Goal: Obtain resource: Download file/media

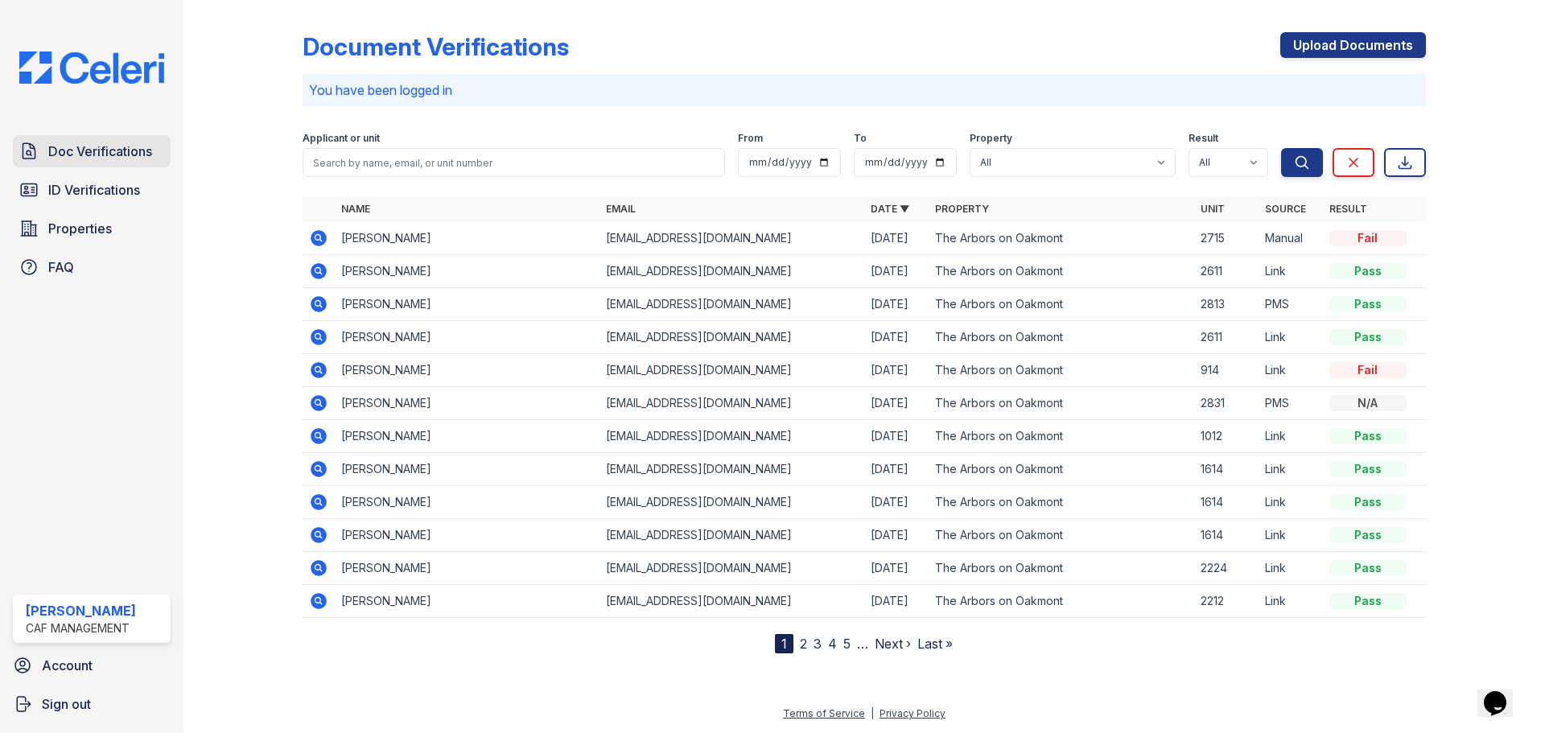
click at [87, 154] on span "Doc Verifications" at bounding box center [100, 151] width 104 height 19
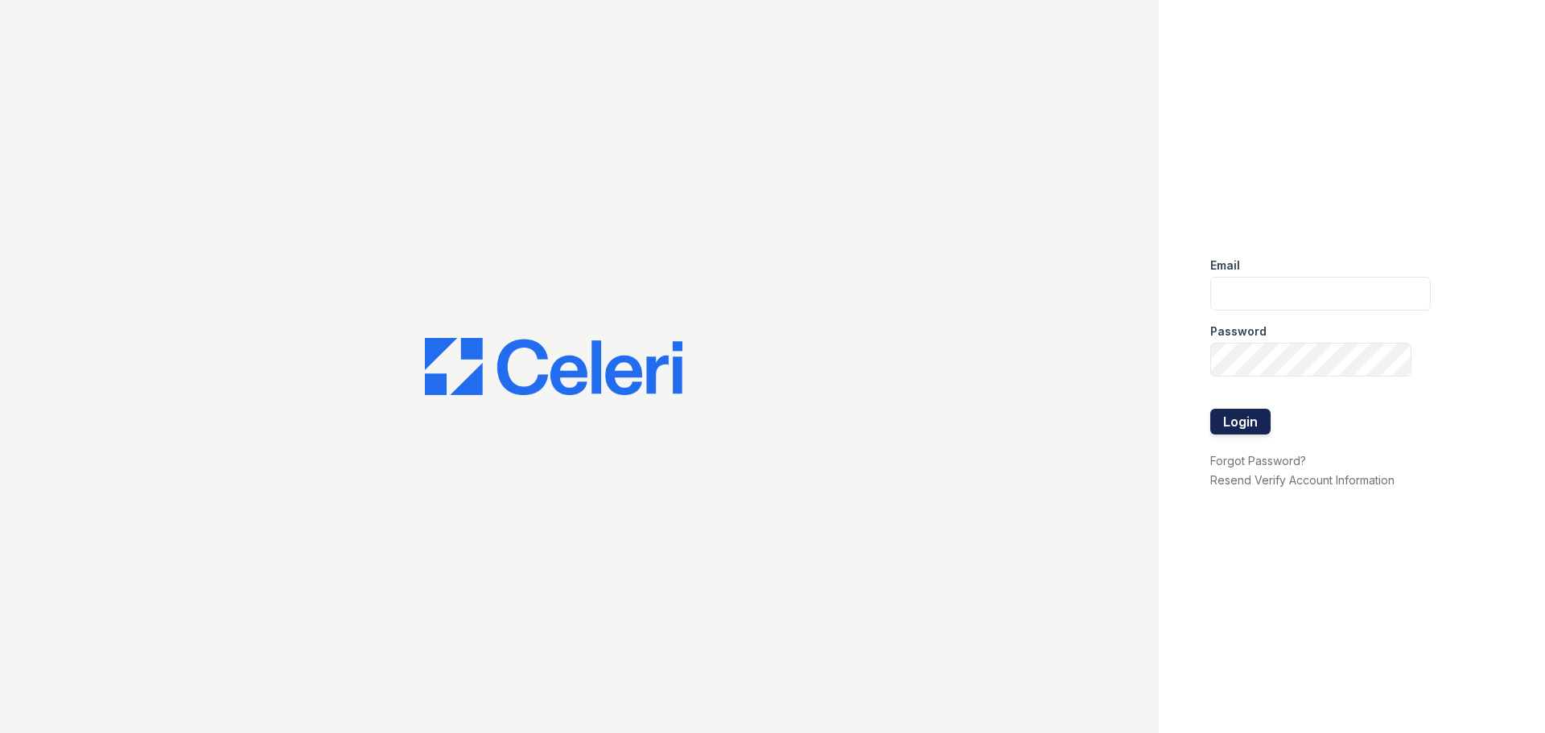
type input "arbors2@cafmanagement.com"
click at [1242, 419] on button "Login" at bounding box center [1241, 422] width 60 height 26
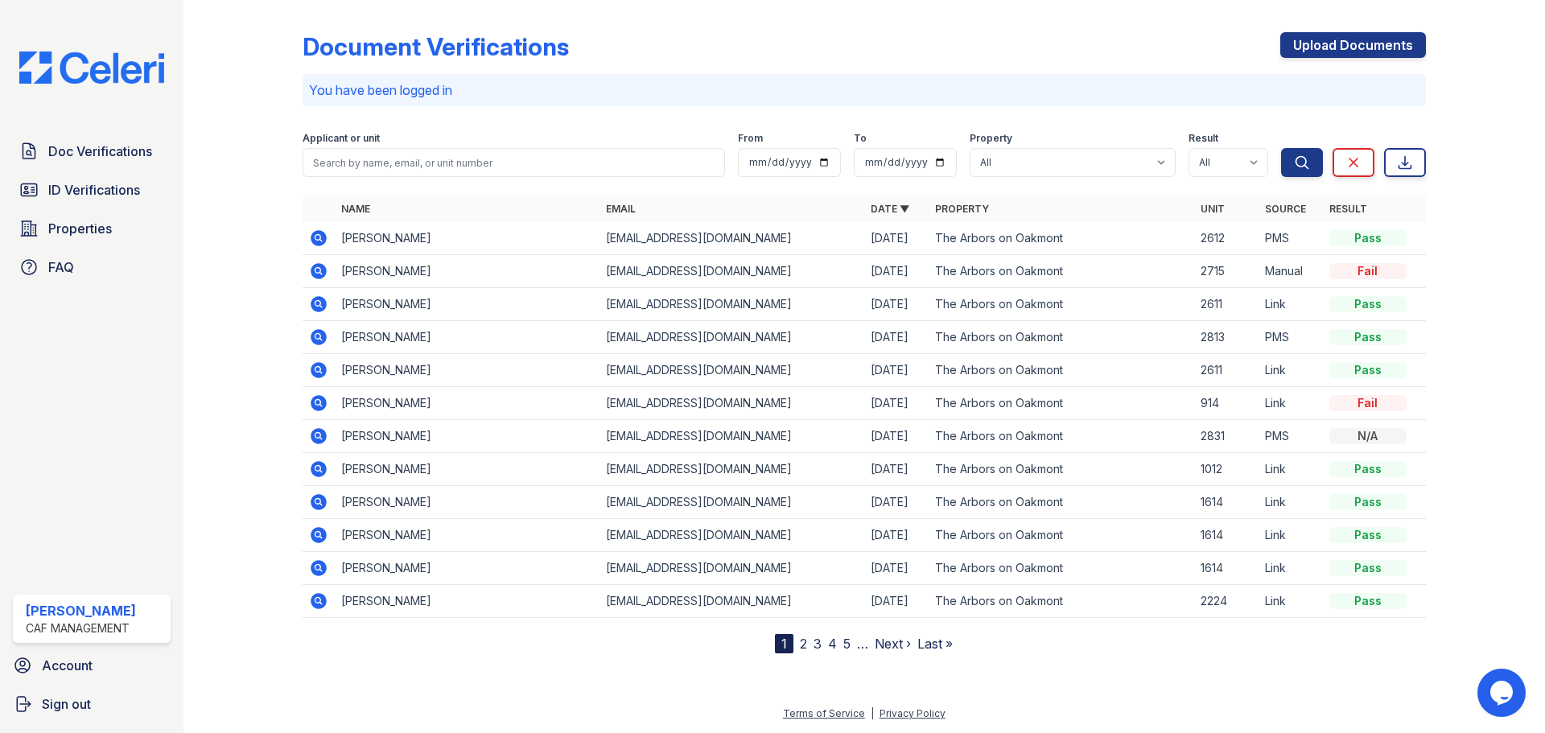
click at [318, 235] on icon at bounding box center [318, 238] width 19 height 19
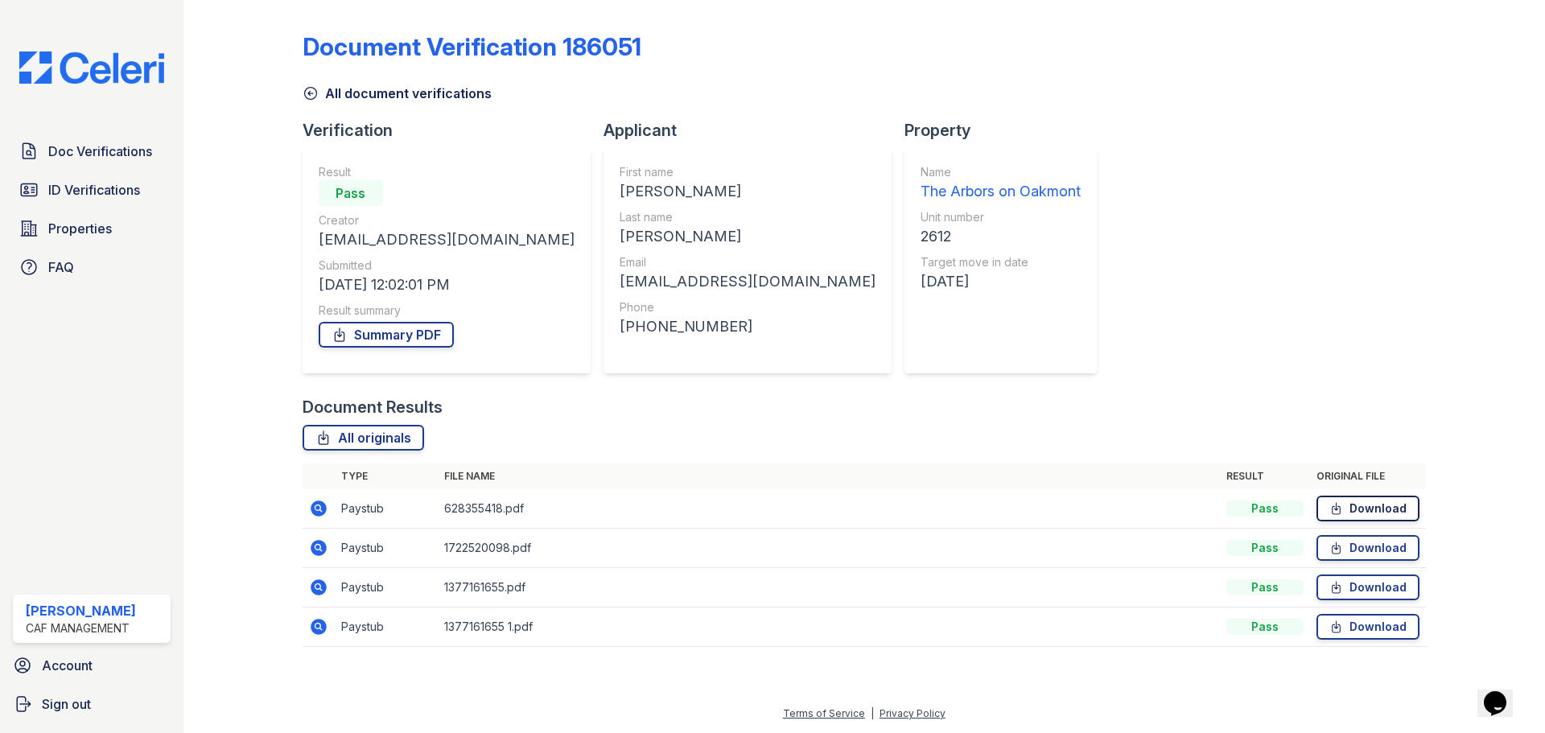
click at [1372, 502] on link "Download" at bounding box center [1368, 509] width 103 height 26
click at [1369, 550] on link "Download" at bounding box center [1368, 548] width 103 height 26
click at [1380, 594] on link "Download" at bounding box center [1368, 588] width 103 height 26
click at [1372, 629] on link "Download" at bounding box center [1368, 627] width 103 height 26
click at [1375, 592] on link "Download" at bounding box center [1368, 588] width 103 height 26
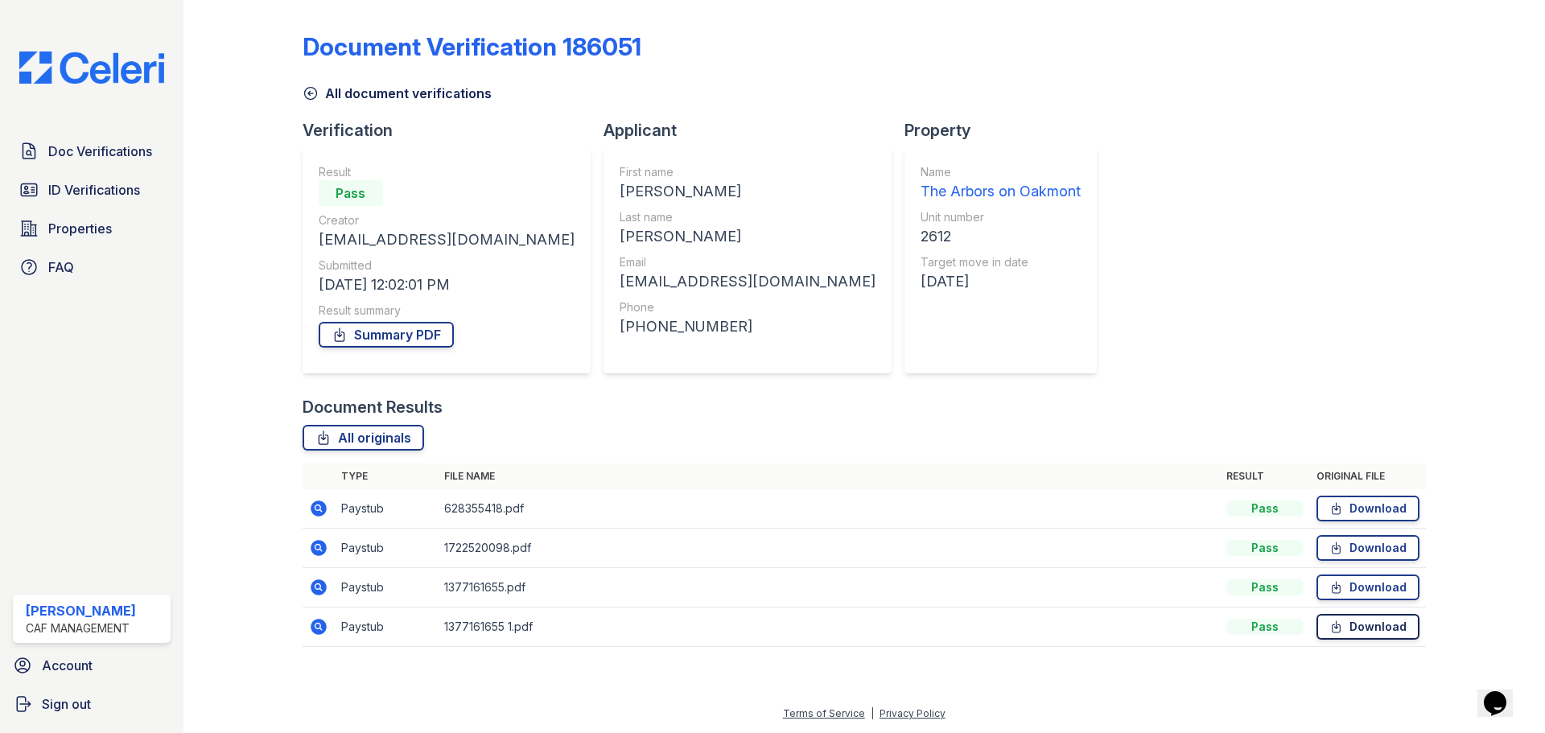
click at [1363, 627] on link "Download" at bounding box center [1368, 627] width 103 height 26
click at [84, 161] on span "Doc Verifications" at bounding box center [100, 151] width 104 height 19
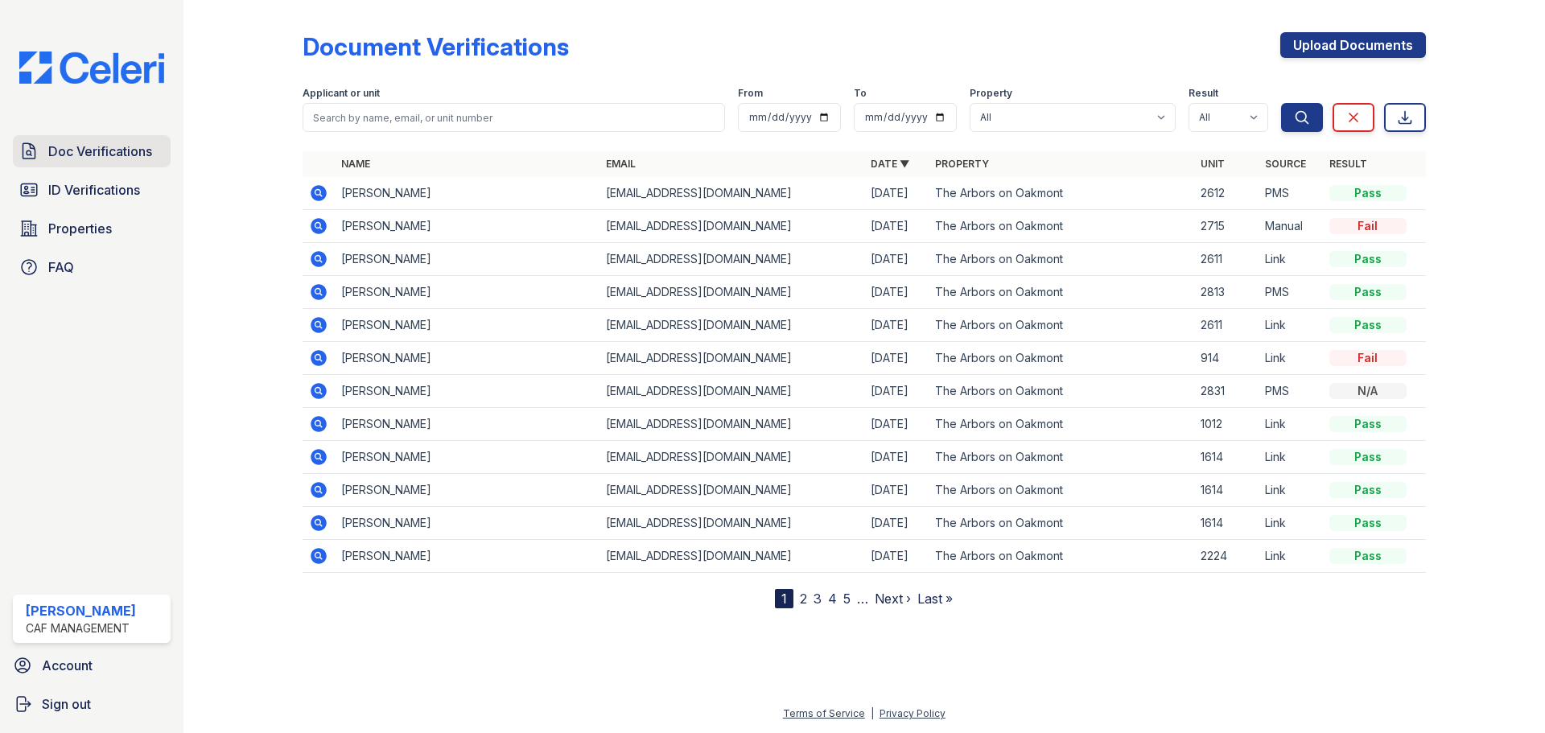
click at [68, 156] on span "Doc Verifications" at bounding box center [100, 151] width 104 height 19
click at [322, 192] on icon at bounding box center [319, 193] width 16 height 16
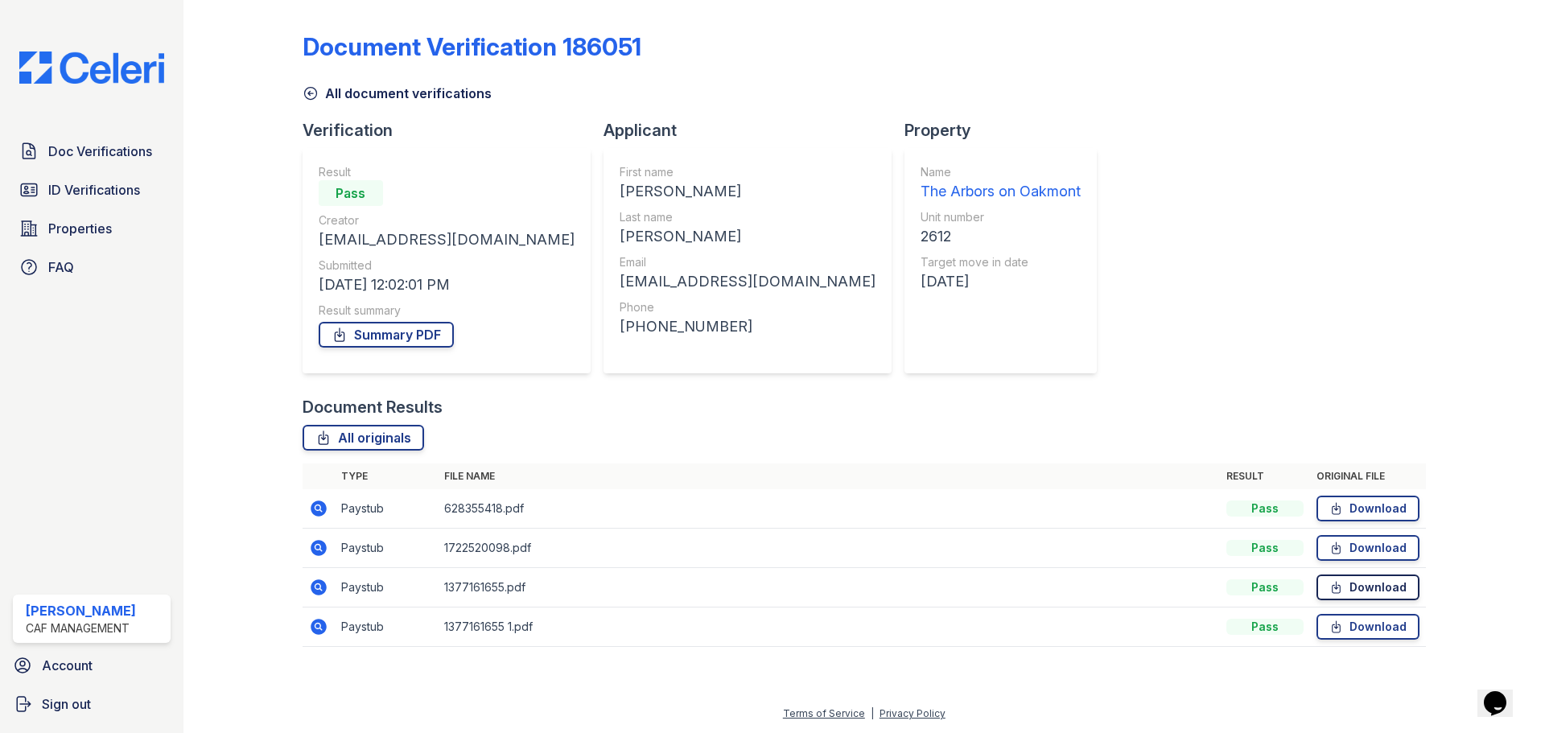
click at [1388, 599] on link "Download" at bounding box center [1368, 588] width 103 height 26
click at [1388, 636] on link "Download" at bounding box center [1368, 627] width 103 height 26
click at [124, 149] on span "Doc Verifications" at bounding box center [100, 151] width 104 height 19
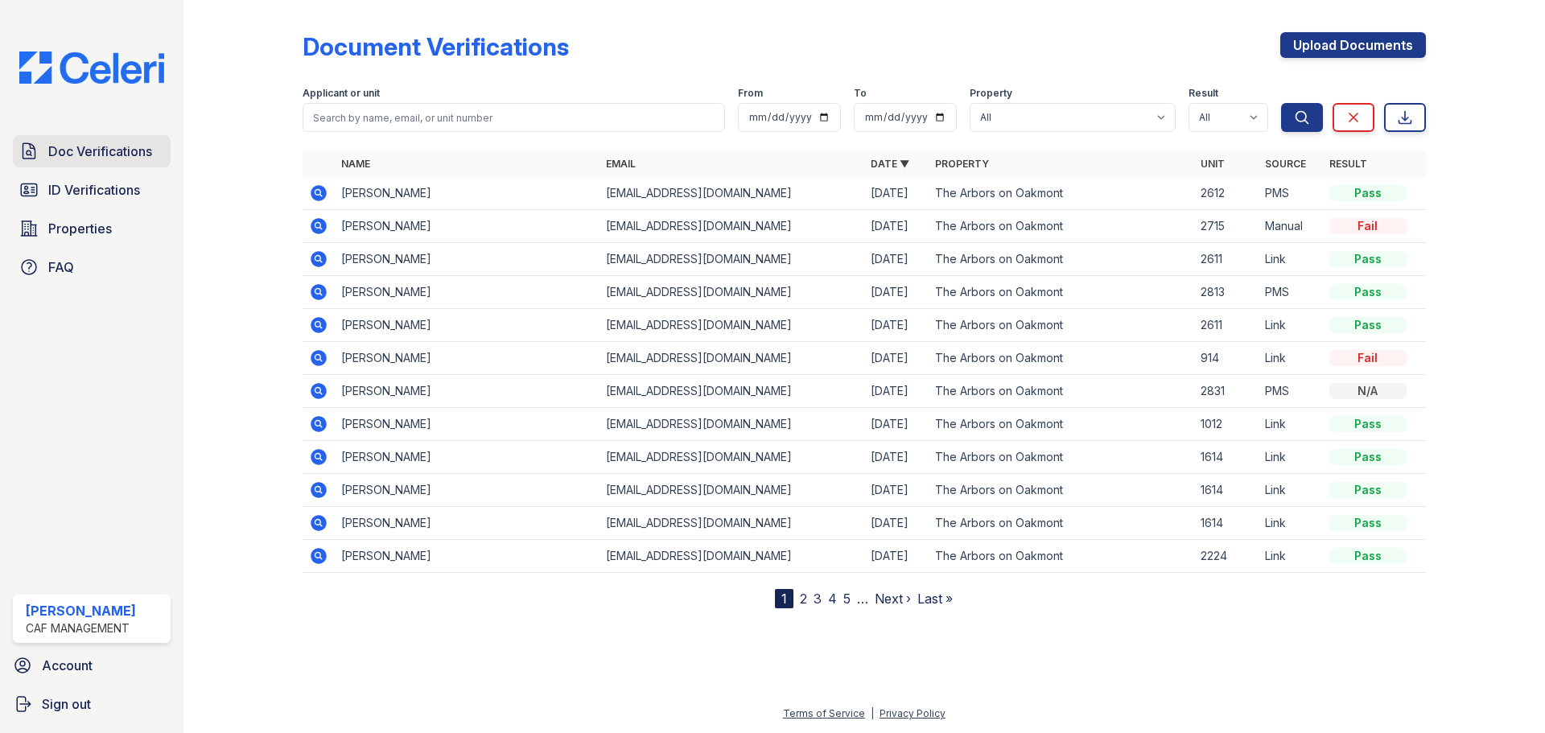
click at [105, 150] on span "Doc Verifications" at bounding box center [100, 151] width 104 height 19
click at [103, 151] on span "Doc Verifications" at bounding box center [100, 151] width 104 height 19
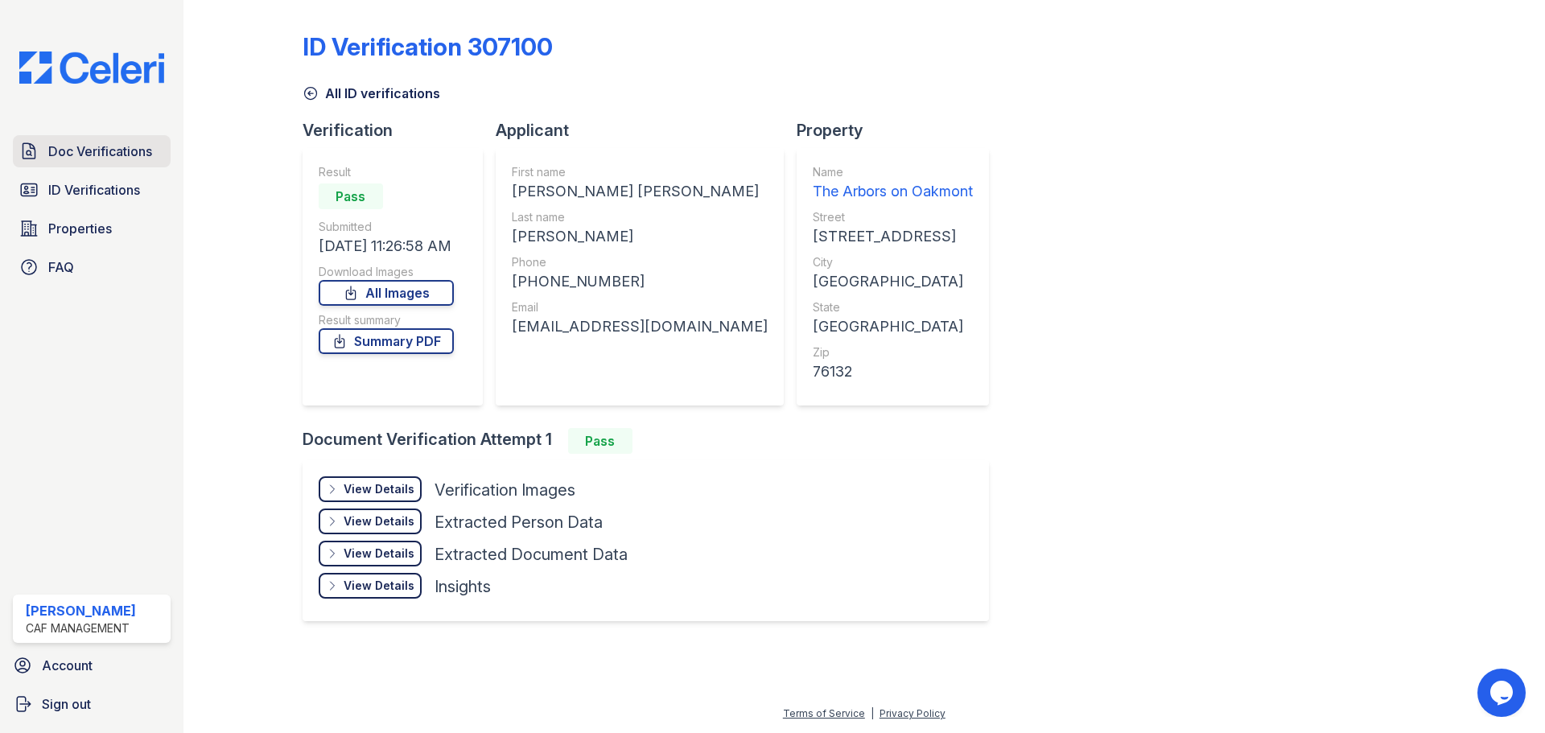
click at [60, 162] on link "Doc Verifications" at bounding box center [92, 151] width 158 height 32
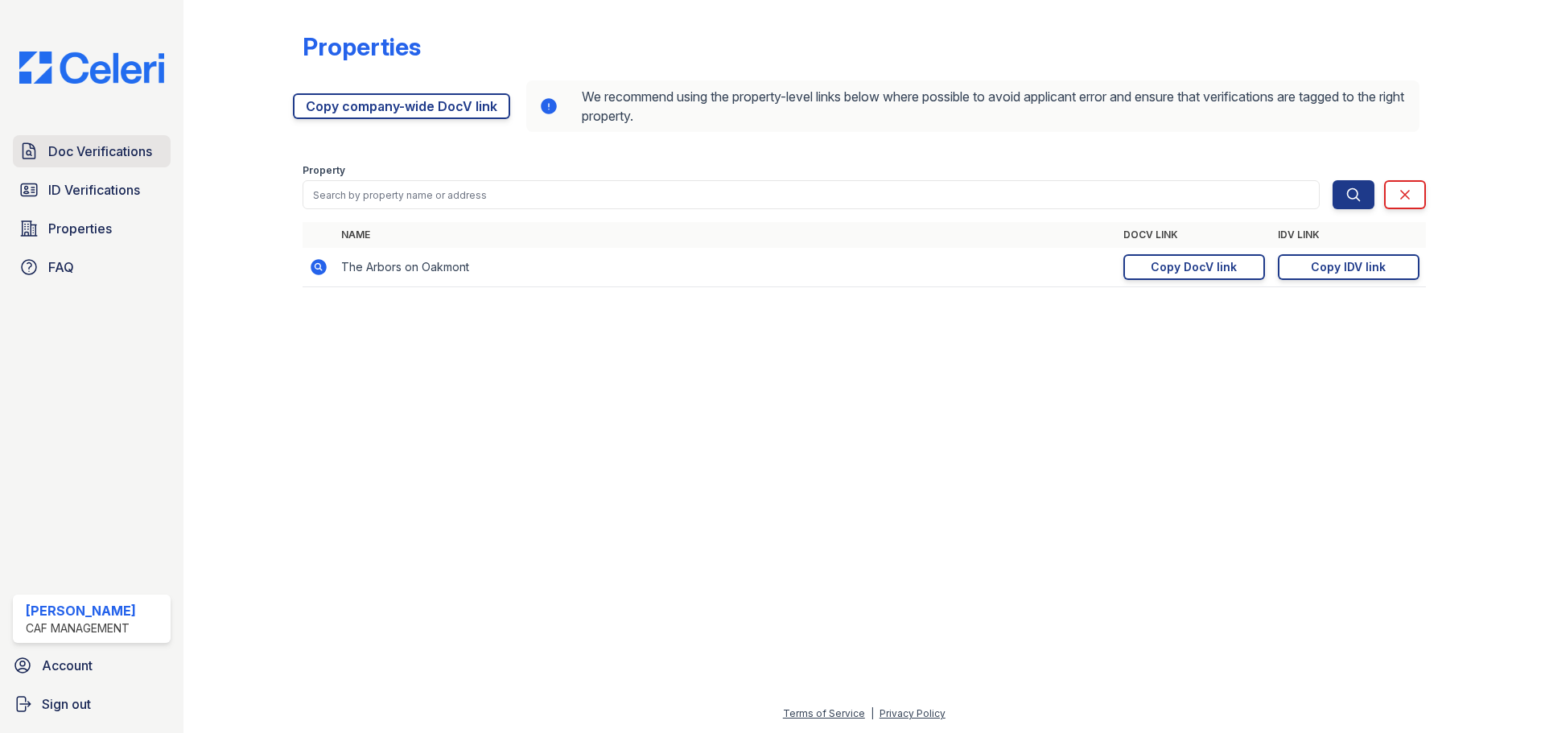
click at [139, 157] on span "Doc Verifications" at bounding box center [100, 151] width 104 height 19
